Goal: Task Accomplishment & Management: Use online tool/utility

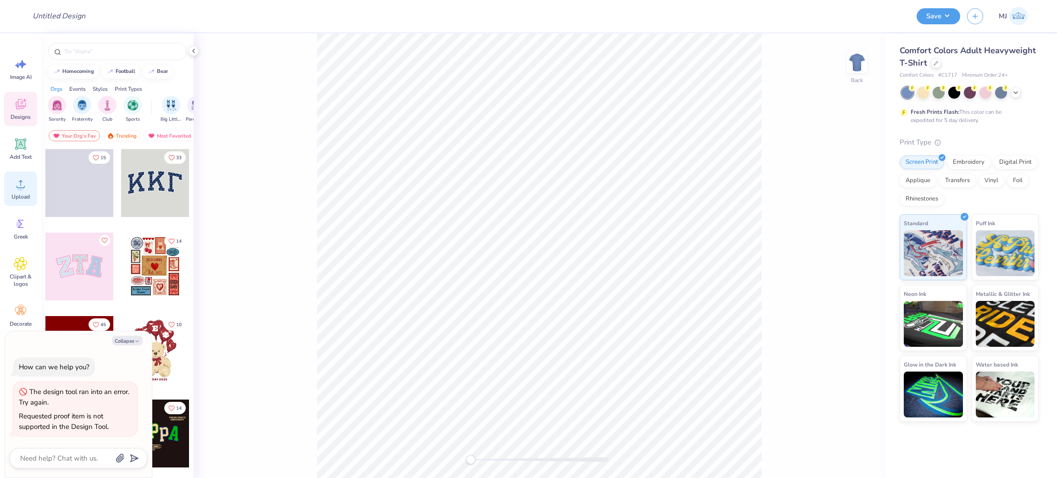
click at [21, 197] on span "Upload" at bounding box center [20, 196] width 18 height 7
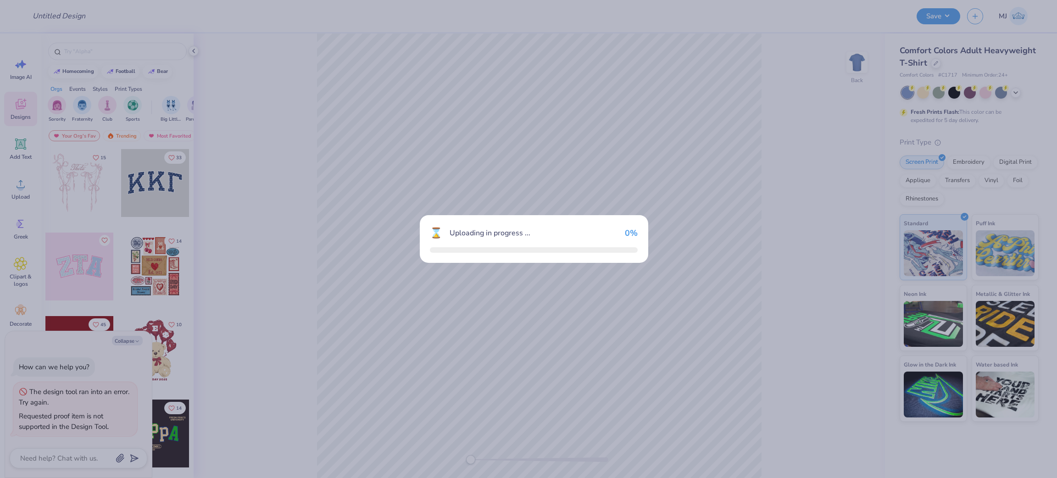
type textarea "x"
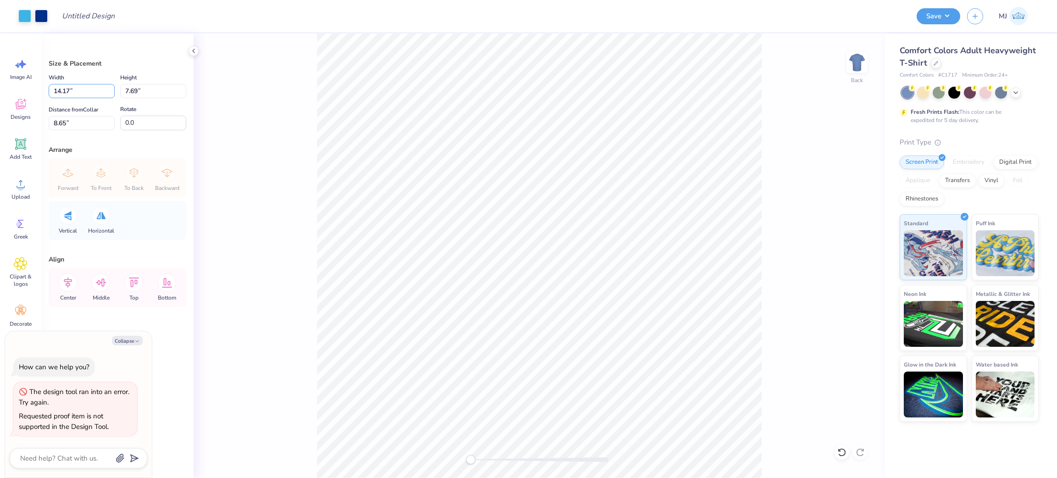
drag, startPoint x: 81, startPoint y: 89, endPoint x: 21, endPoint y: 90, distance: 60.1
click at [21, 90] on div "Art colors Design Title Save MJ Image AI Designs Add Text Upload Greek Clipart …" at bounding box center [528, 239] width 1057 height 478
type input "10"
click at [73, 115] on label "Distance from Collar" at bounding box center [74, 109] width 50 height 11
click at [73, 116] on input "8.65" at bounding box center [82, 123] width 66 height 14
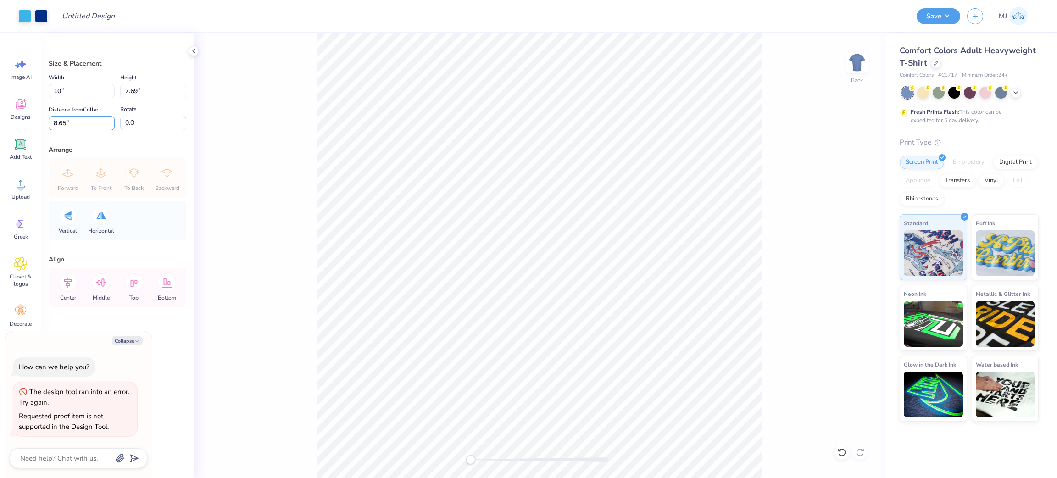
type textarea "x"
type input "10.00"
type input "5.43"
type input "9.79"
type textarea "x"
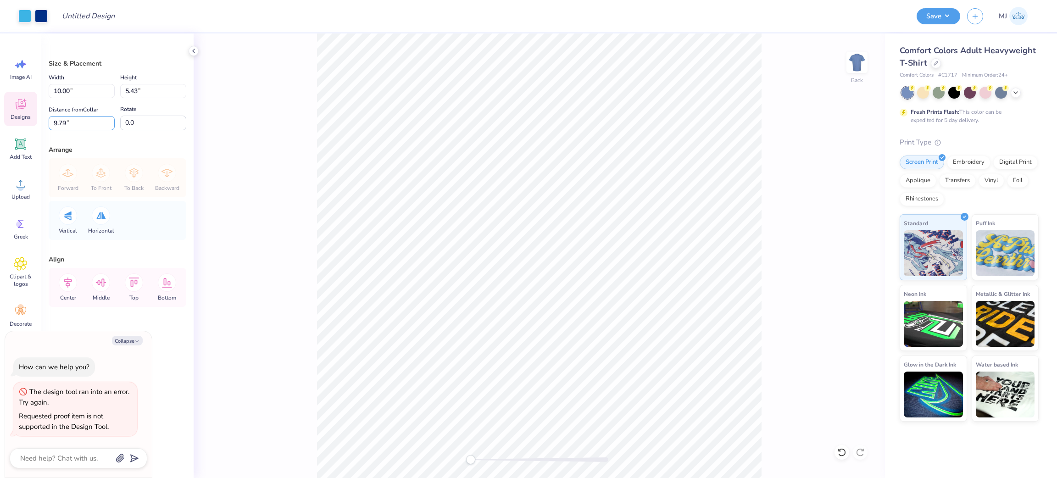
drag, startPoint x: 84, startPoint y: 122, endPoint x: 31, endPoint y: 123, distance: 52.8
click at [31, 123] on div "Art colors Design Title Save MJ Image AI Designs Add Text Upload Greek Clipart …" at bounding box center [528, 239] width 1057 height 478
type input "3"
click at [138, 341] on icon "button" at bounding box center [137, 342] width 6 height 6
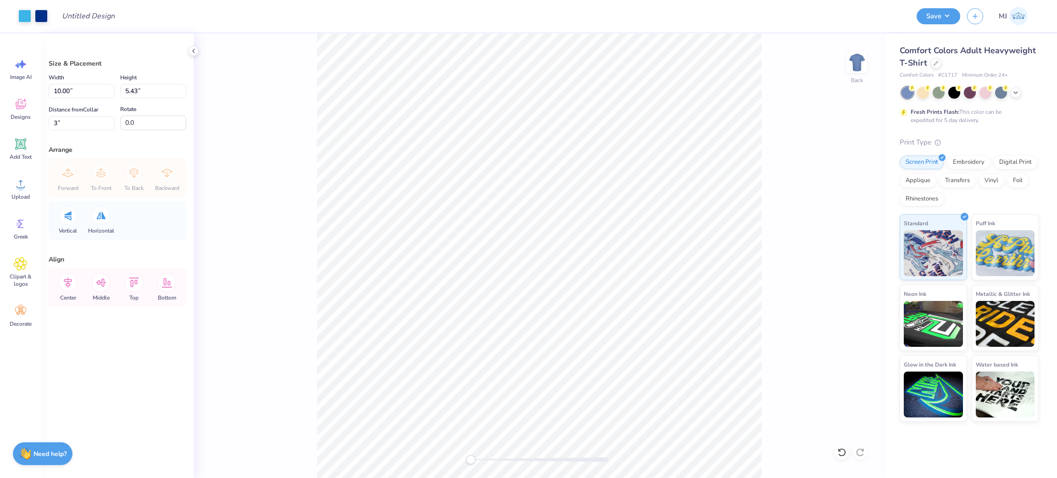
type textarea "x"
drag, startPoint x: 62, startPoint y: 89, endPoint x: 42, endPoint y: 89, distance: 19.3
click at [42, 89] on div "Size & Placement Width 10.00 10.00 " Height 5.43 5.43 " Distance from Collar 3 …" at bounding box center [117, 256] width 152 height 445
click at [63, 90] on input "10.00" at bounding box center [82, 91] width 66 height 14
drag, startPoint x: 59, startPoint y: 90, endPoint x: 47, endPoint y: 91, distance: 12.0
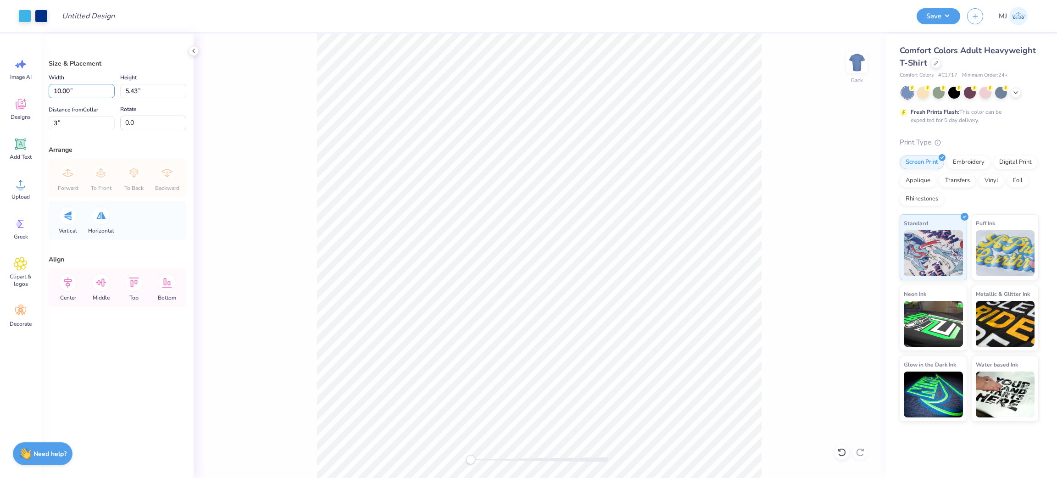
click at [47, 91] on div "Size & Placement Width 10.00 10.00 " Height 5.43 5.43 " Distance from Collar 3 …" at bounding box center [117, 256] width 152 height 445
drag, startPoint x: 62, startPoint y: 91, endPoint x: 7, endPoint y: 74, distance: 57.1
click at [42, 91] on div "Size & Placement Width 10.00 10.00 " Height 5.43 5.43 " Distance from Collar 3 …" at bounding box center [117, 256] width 152 height 445
type input "11.00"
type input "5.97"
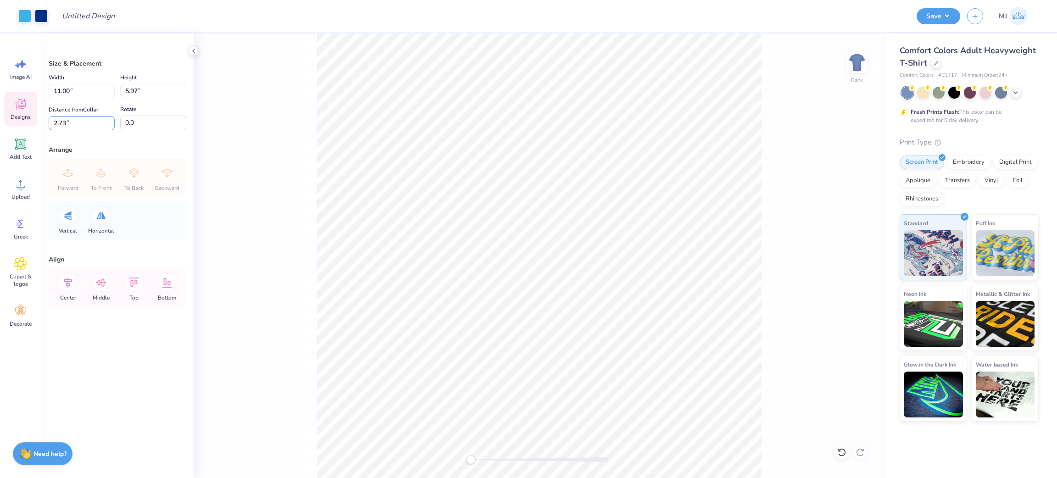
drag, startPoint x: 80, startPoint y: 117, endPoint x: 20, endPoint y: 114, distance: 60.2
click at [20, 114] on div "Art colors Design Title Save MJ Image AI Designs Add Text Upload Greek Clipart …" at bounding box center [528, 239] width 1057 height 478
type input "3"
click at [946, 18] on button "Save" at bounding box center [939, 15] width 44 height 16
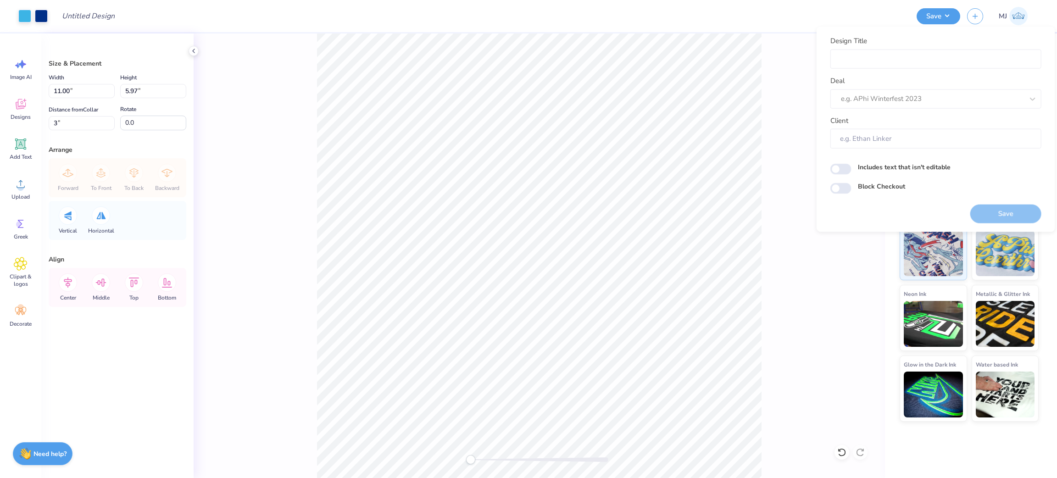
click at [790, 92] on div "Back" at bounding box center [540, 256] width 692 height 445
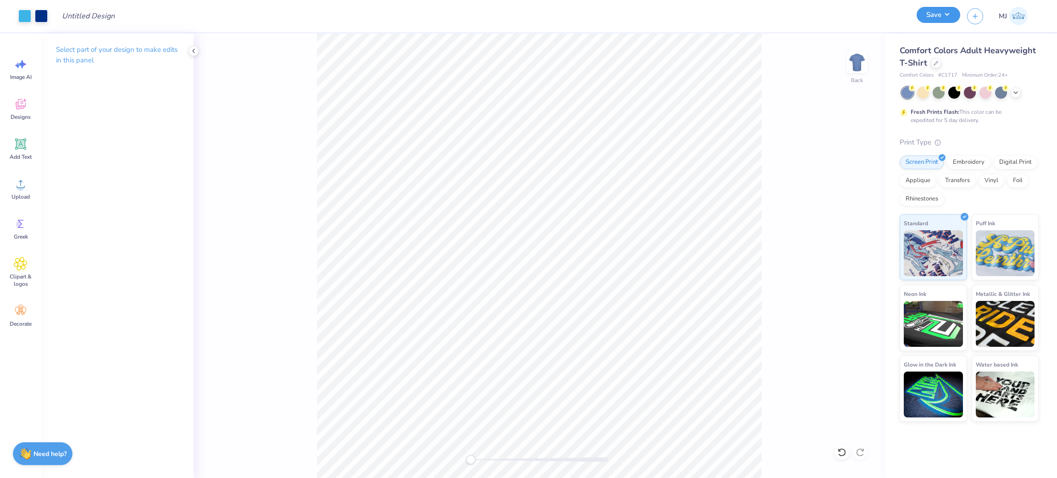
click at [940, 18] on button "Save" at bounding box center [939, 15] width 44 height 16
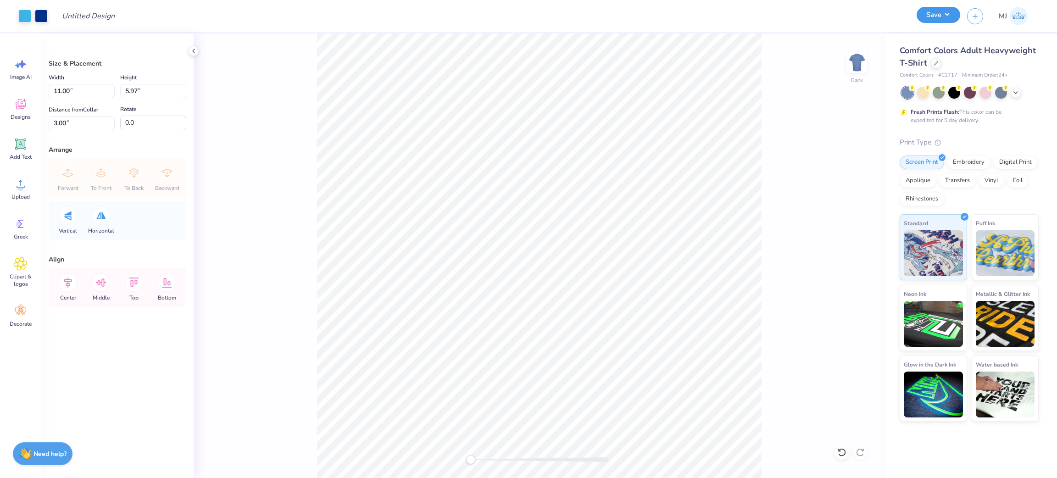
click at [947, 14] on button "Save" at bounding box center [939, 15] width 44 height 16
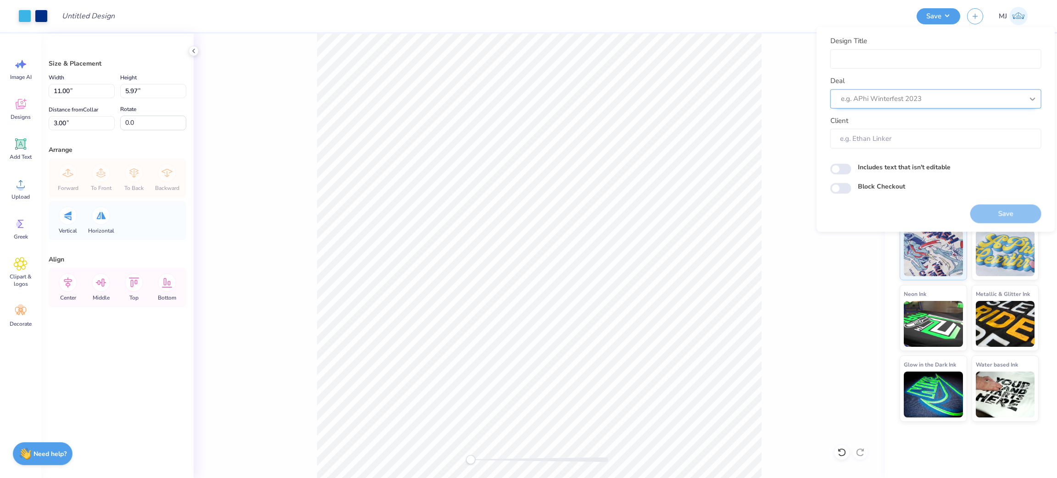
click at [1029, 98] on icon at bounding box center [1033, 98] width 9 height 9
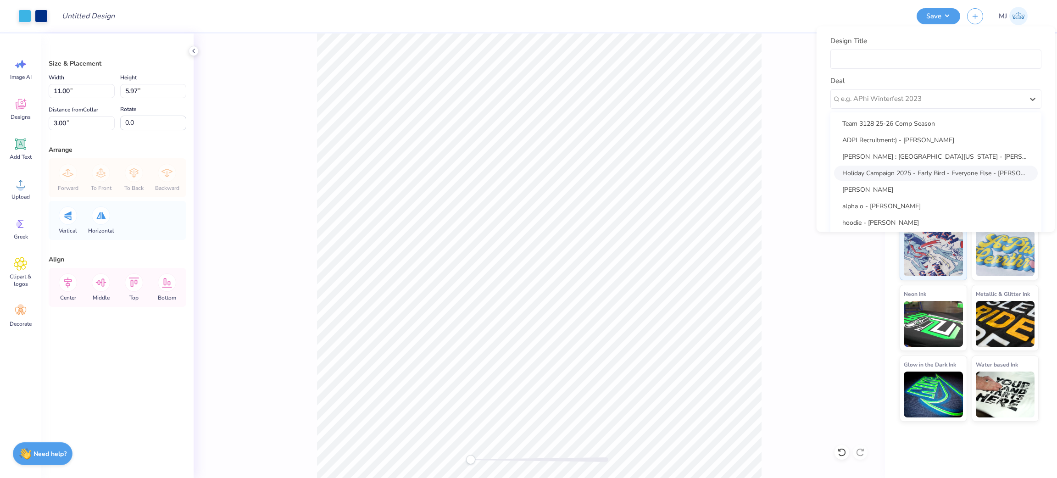
click at [772, 151] on div "Back" at bounding box center [540, 256] width 692 height 445
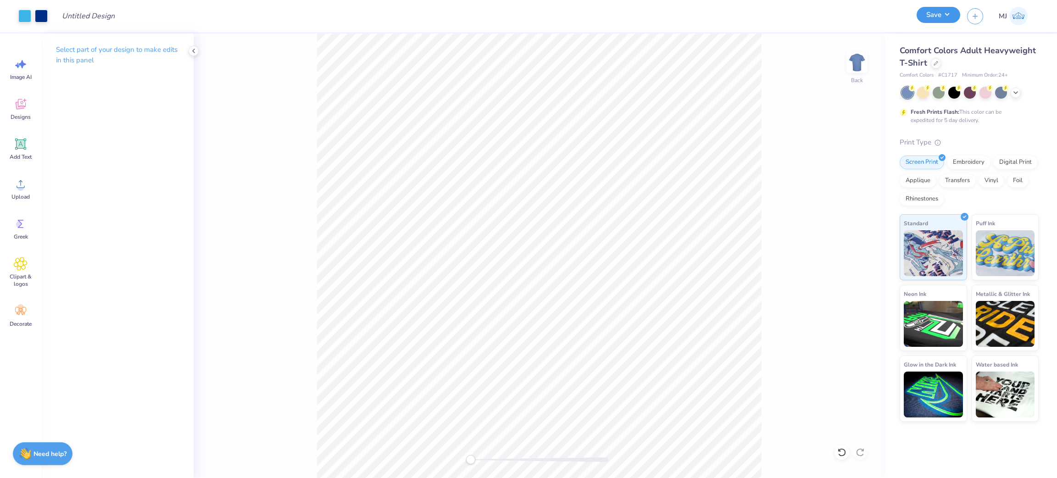
click at [944, 18] on button "Save" at bounding box center [939, 15] width 44 height 16
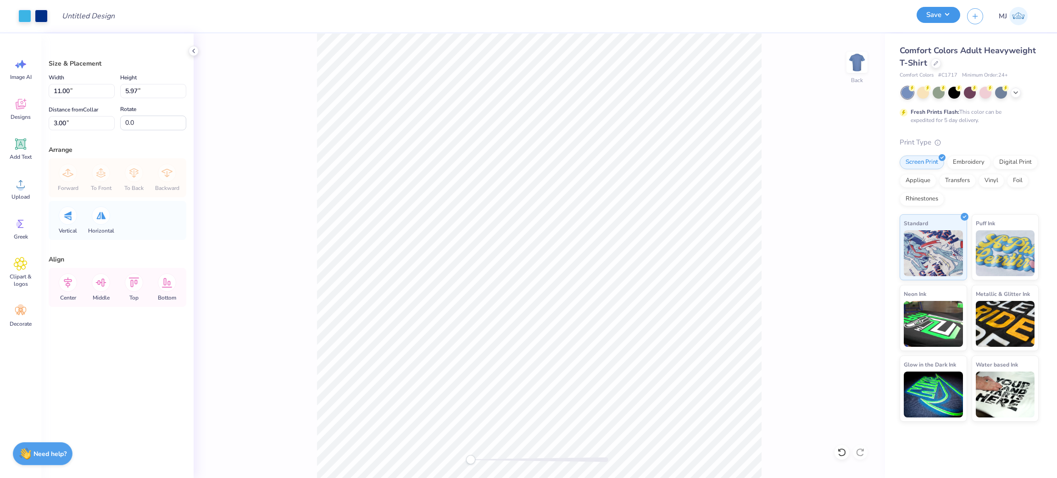
click at [952, 17] on button "Save" at bounding box center [939, 15] width 44 height 16
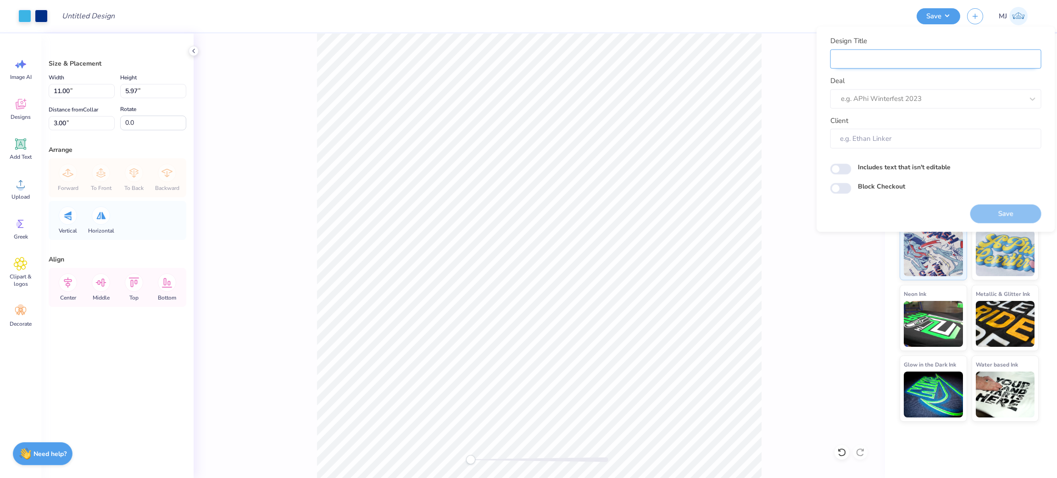
click at [973, 62] on input "Design Title" at bounding box center [936, 59] width 211 height 20
click at [916, 103] on div at bounding box center [932, 99] width 183 height 12
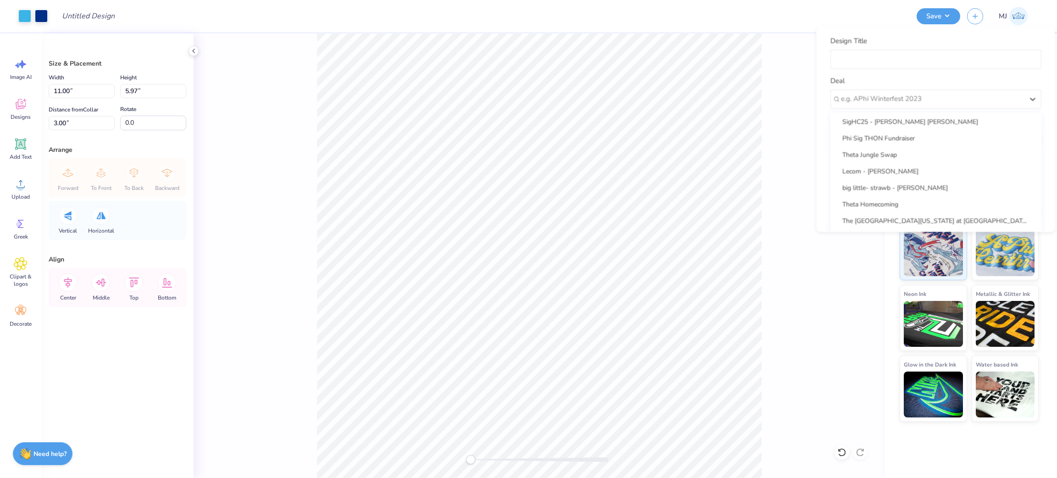
scroll to position [1521, 0]
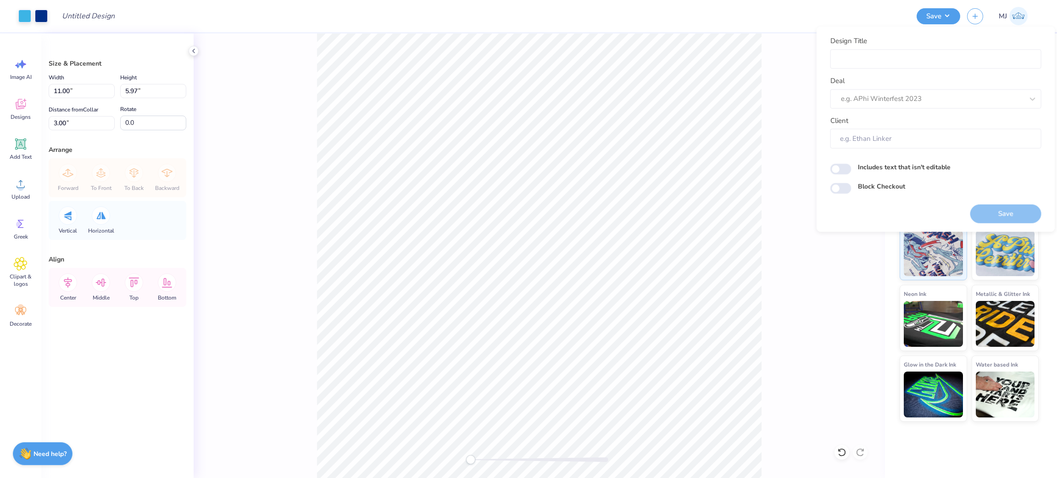
click at [795, 192] on div "Back" at bounding box center [540, 256] width 692 height 445
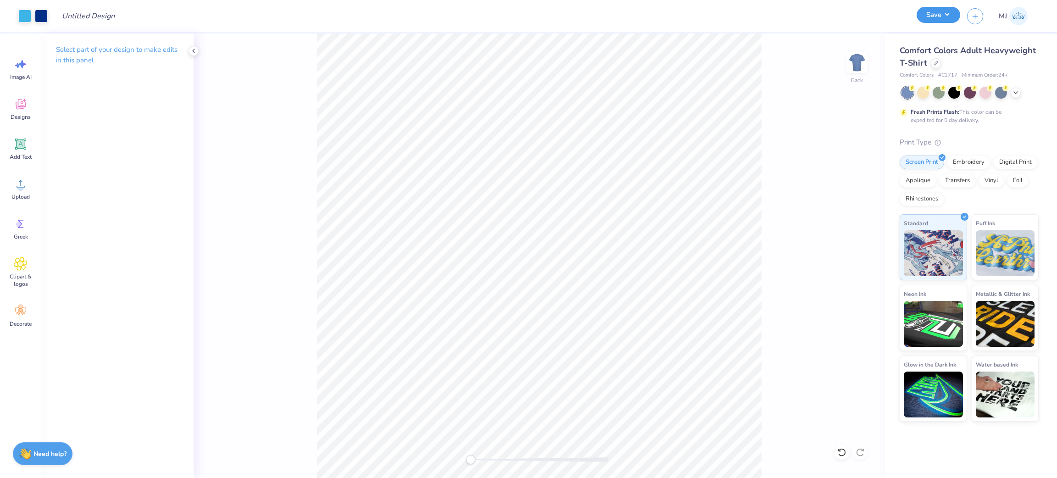
click at [951, 13] on button "Save" at bounding box center [939, 15] width 44 height 16
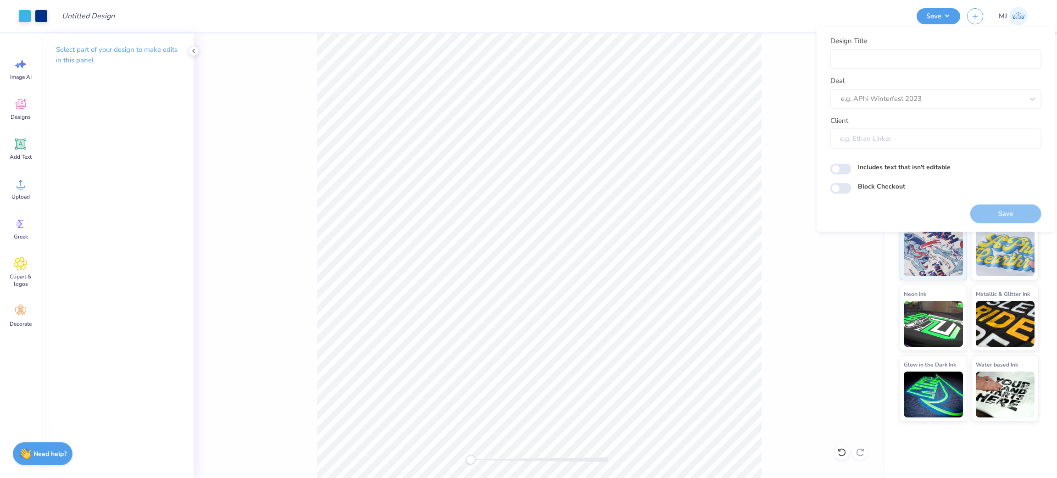
click at [900, 140] on input "Client" at bounding box center [936, 139] width 211 height 20
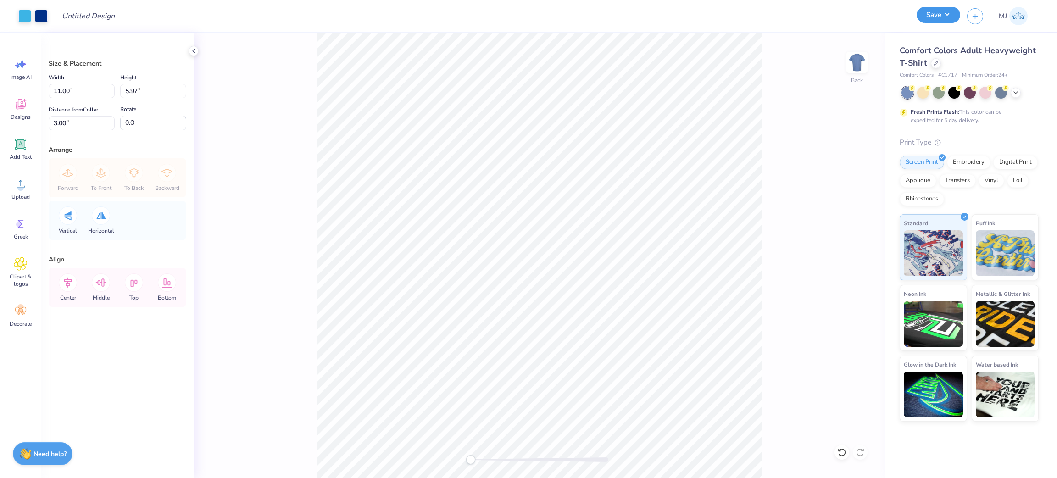
click at [947, 11] on button "Save" at bounding box center [939, 15] width 44 height 16
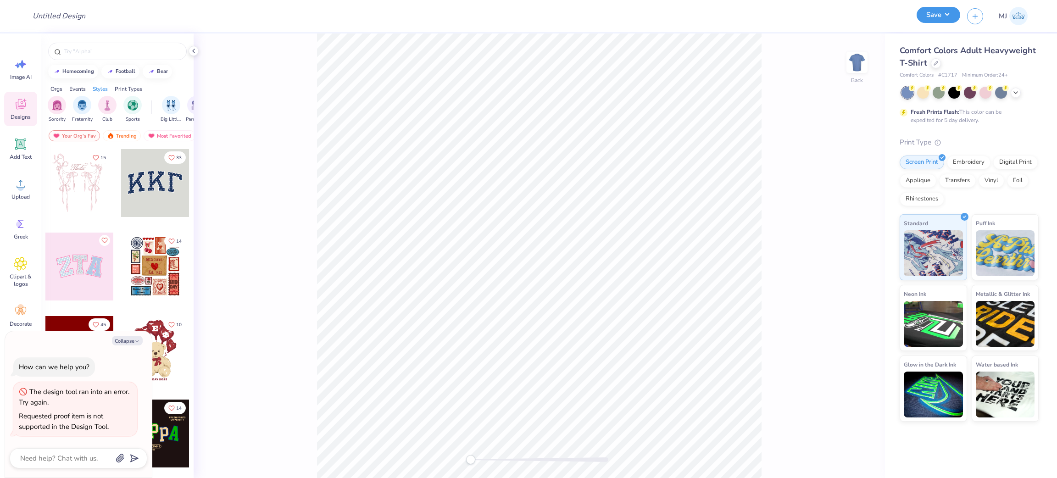
click at [947, 15] on button "Save" at bounding box center [939, 15] width 44 height 16
click at [948, 9] on button "Save" at bounding box center [939, 15] width 44 height 16
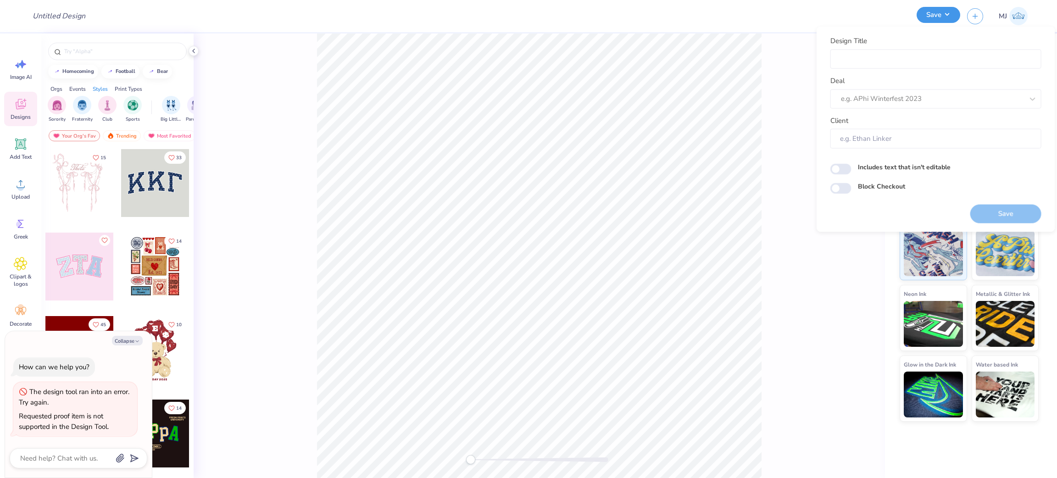
type textarea "x"
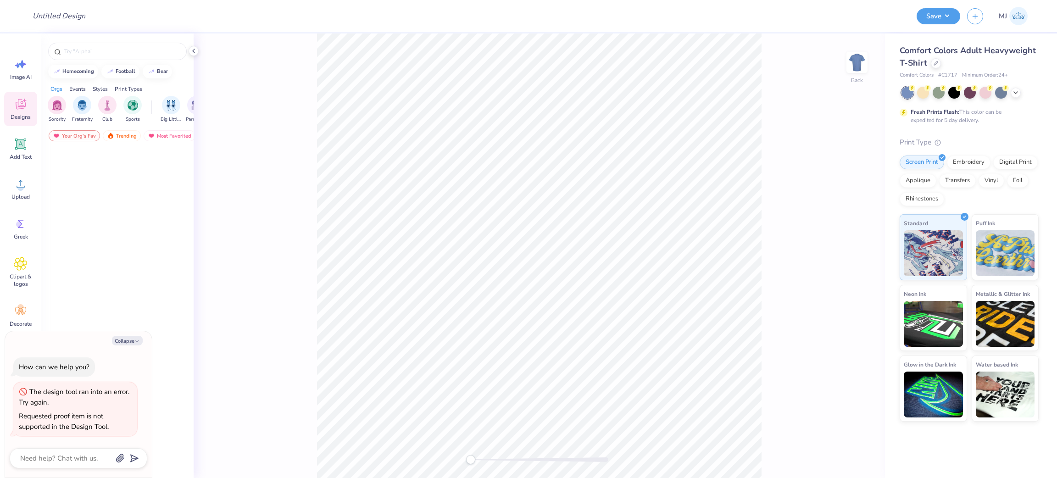
type textarea "x"
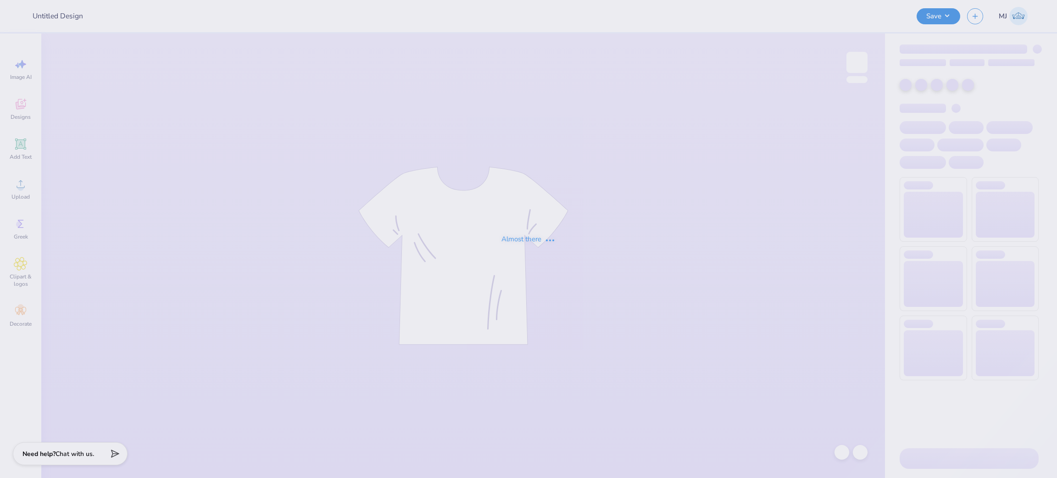
type input "[PERSON_NAME] : [GEOGRAPHIC_DATA]"
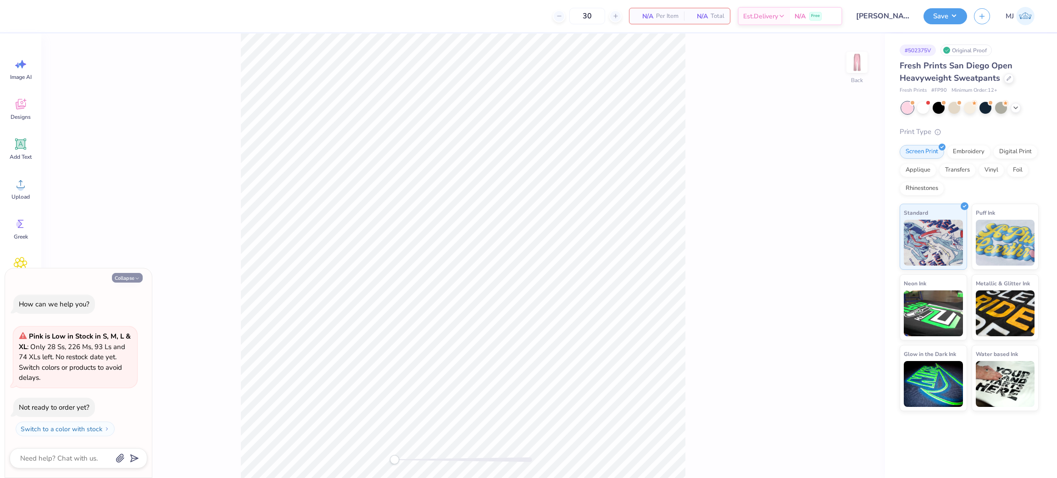
click at [117, 278] on button "Collapse" at bounding box center [127, 278] width 31 height 10
type textarea "x"
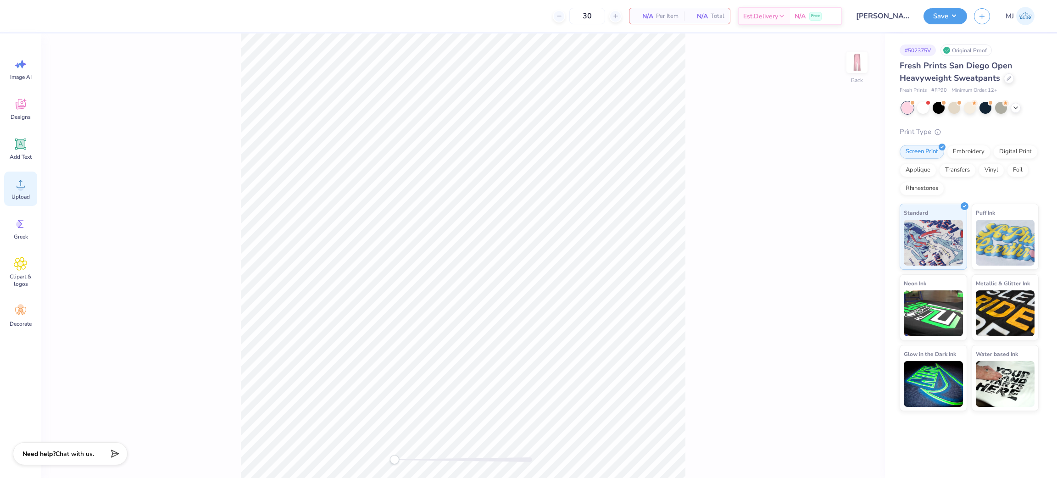
click at [17, 194] on span "Upload" at bounding box center [20, 196] width 18 height 7
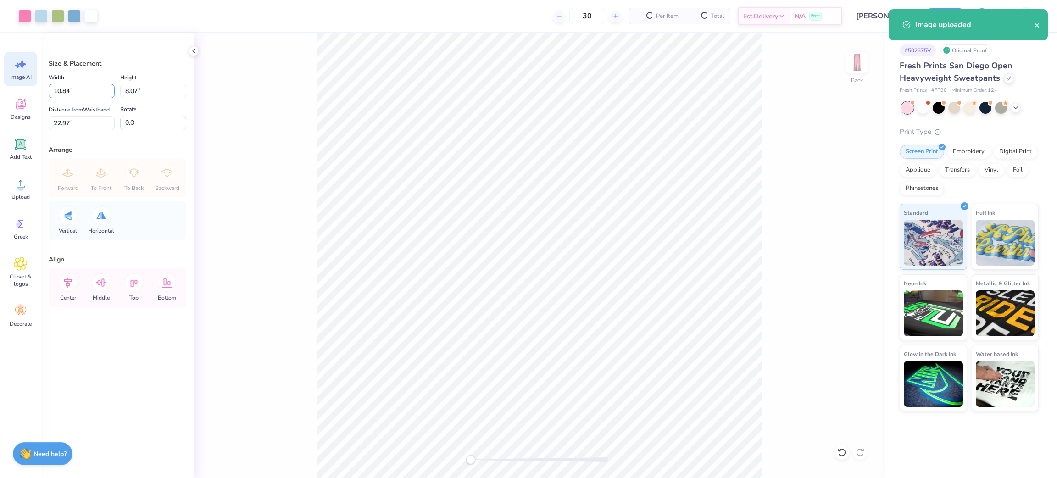
drag, startPoint x: 74, startPoint y: 89, endPoint x: 20, endPoint y: 81, distance: 54.3
click at [20, 81] on div "Art colors 30 Per Item Total Est. Delivery N/A Free Design Title [PERSON_NAME] …" at bounding box center [528, 239] width 1057 height 478
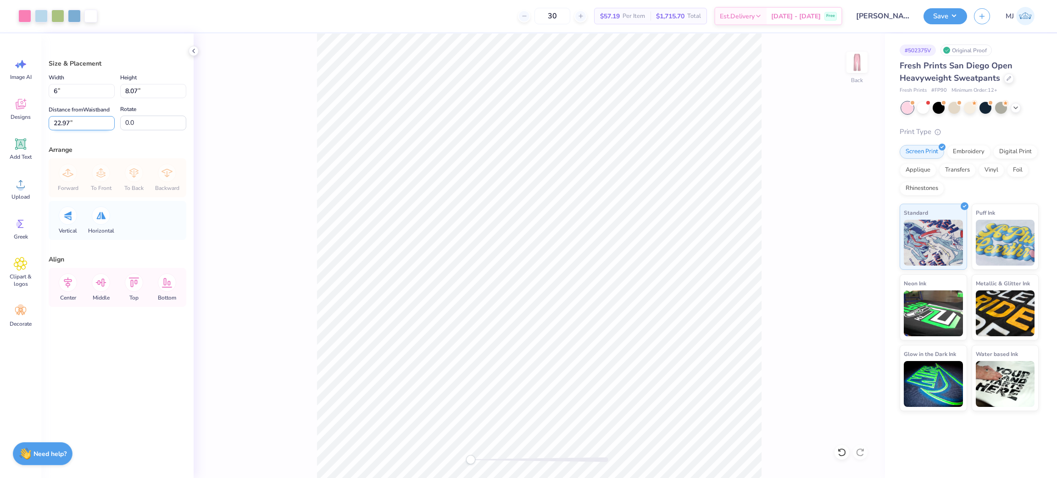
click at [95, 127] on input "22.97" at bounding box center [82, 123] width 66 height 14
type input "6.00"
type input "4.46"
drag, startPoint x: 95, startPoint y: 127, endPoint x: 0, endPoint y: 115, distance: 96.2
click at [0, 115] on div "Art colors 30 $57.19 Per Item $1,715.70 Total Est. Delivery [DATE] - [DATE] Fre…" at bounding box center [528, 239] width 1057 height 478
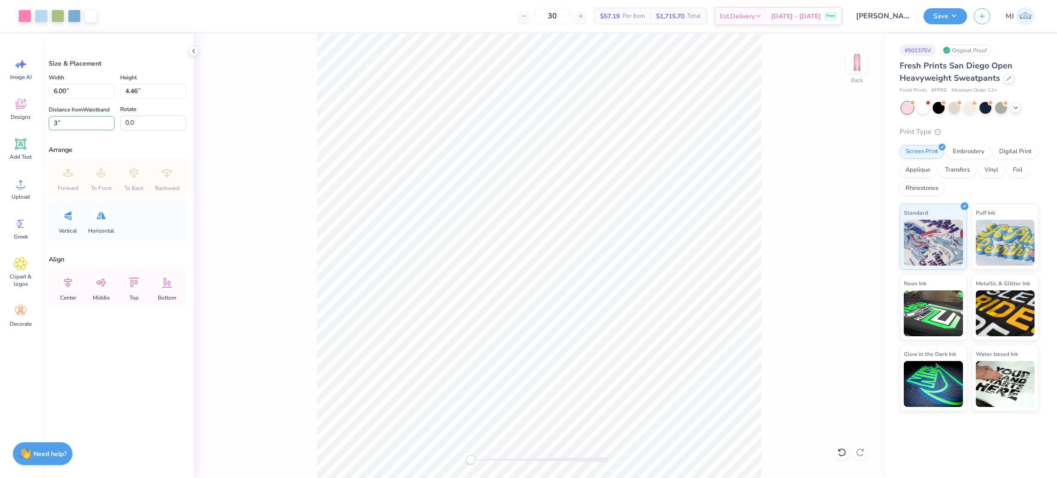
type input "3"
click at [948, 21] on button "Save" at bounding box center [946, 15] width 44 height 16
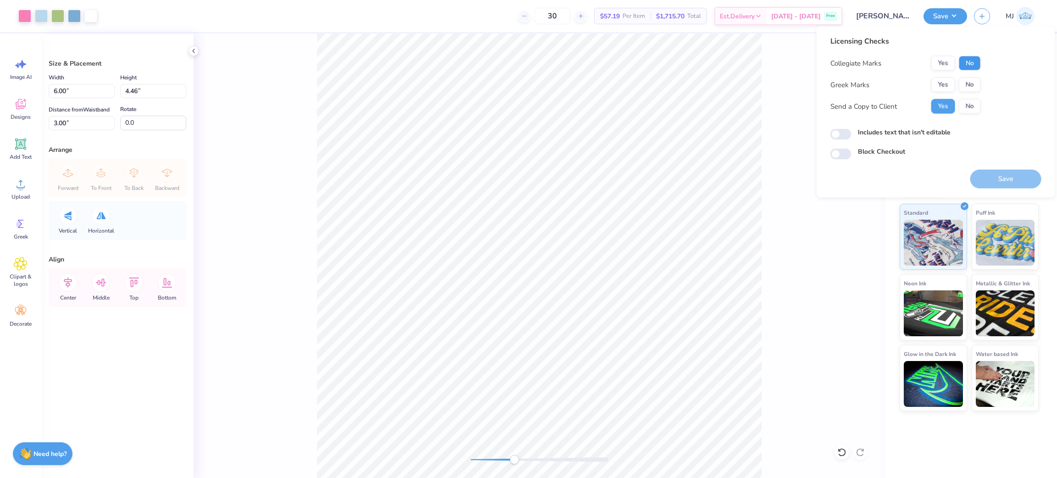
click at [972, 60] on button "No" at bounding box center [970, 63] width 22 height 15
click at [939, 84] on button "Yes" at bounding box center [944, 85] width 24 height 15
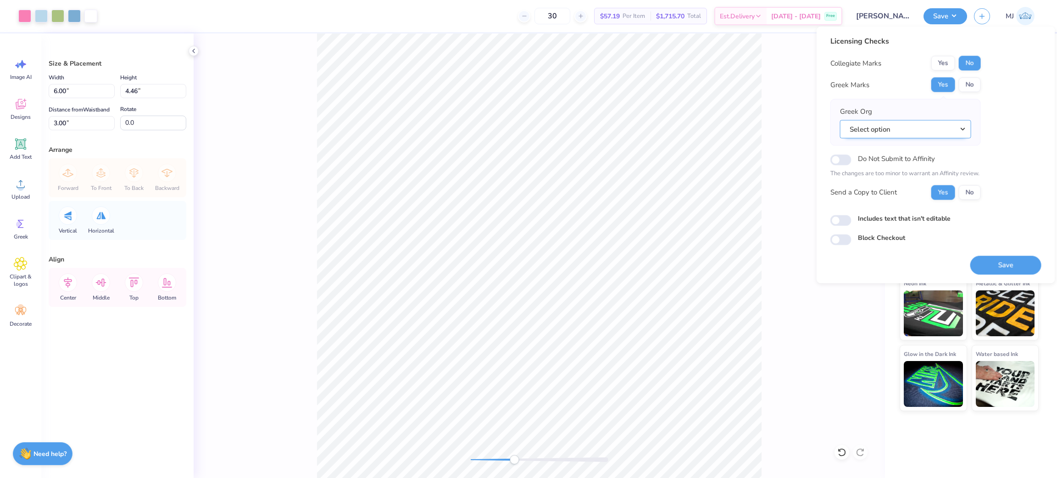
click at [926, 133] on button "Select option" at bounding box center [905, 129] width 131 height 19
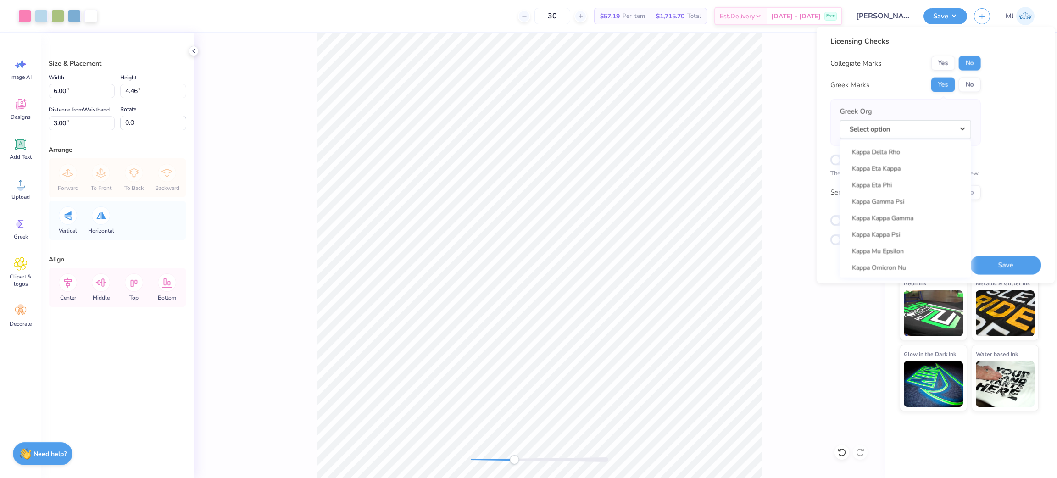
scroll to position [3373, 0]
click at [913, 218] on link "Kappa Kappa Gamma" at bounding box center [906, 214] width 124 height 15
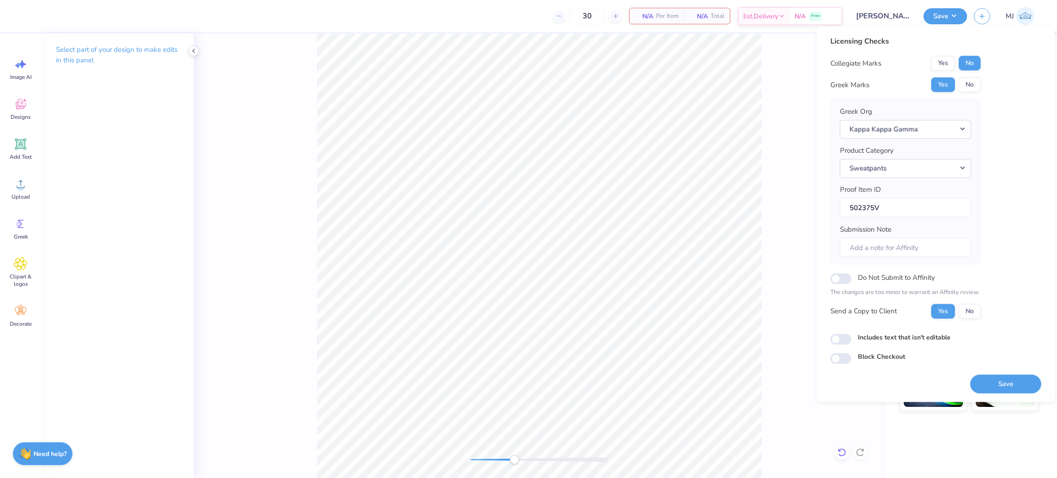
click at [842, 452] on icon at bounding box center [842, 452] width 9 height 9
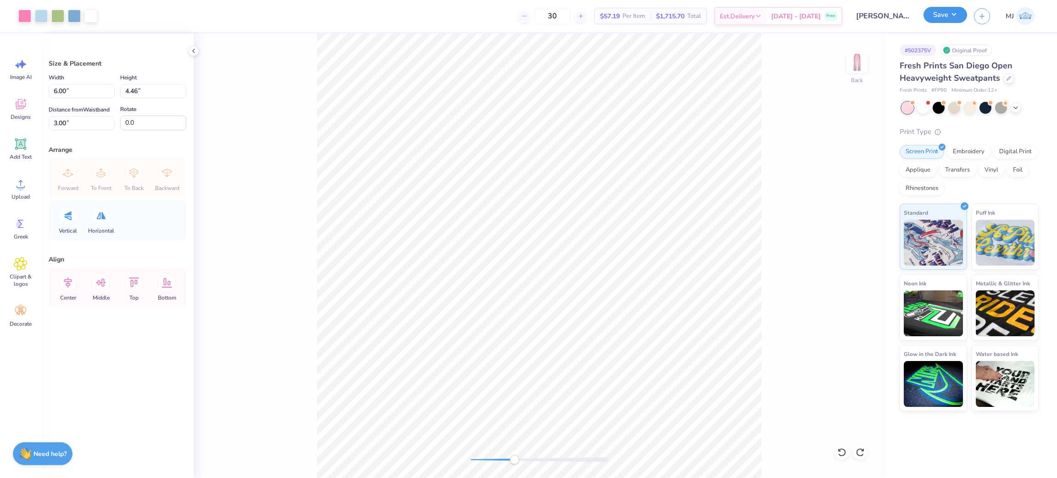
click at [958, 16] on button "Save" at bounding box center [946, 15] width 44 height 16
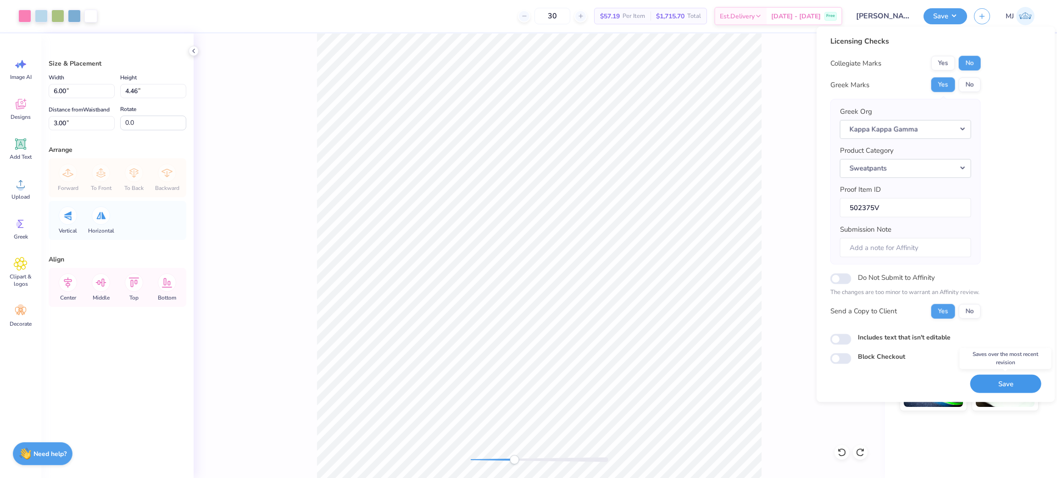
click at [1015, 387] on button "Save" at bounding box center [1006, 384] width 71 height 19
